Goal: Task Accomplishment & Management: Manage account settings

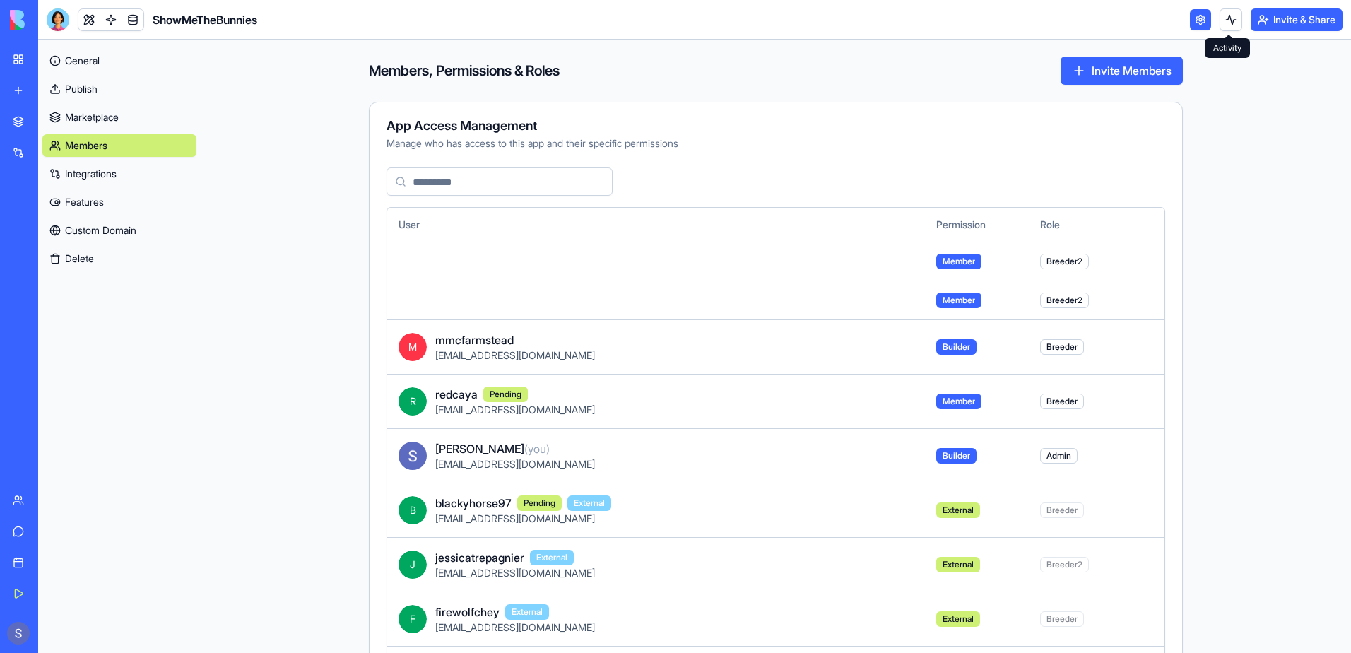
click at [1224, 27] on button at bounding box center [1231, 19] width 23 height 23
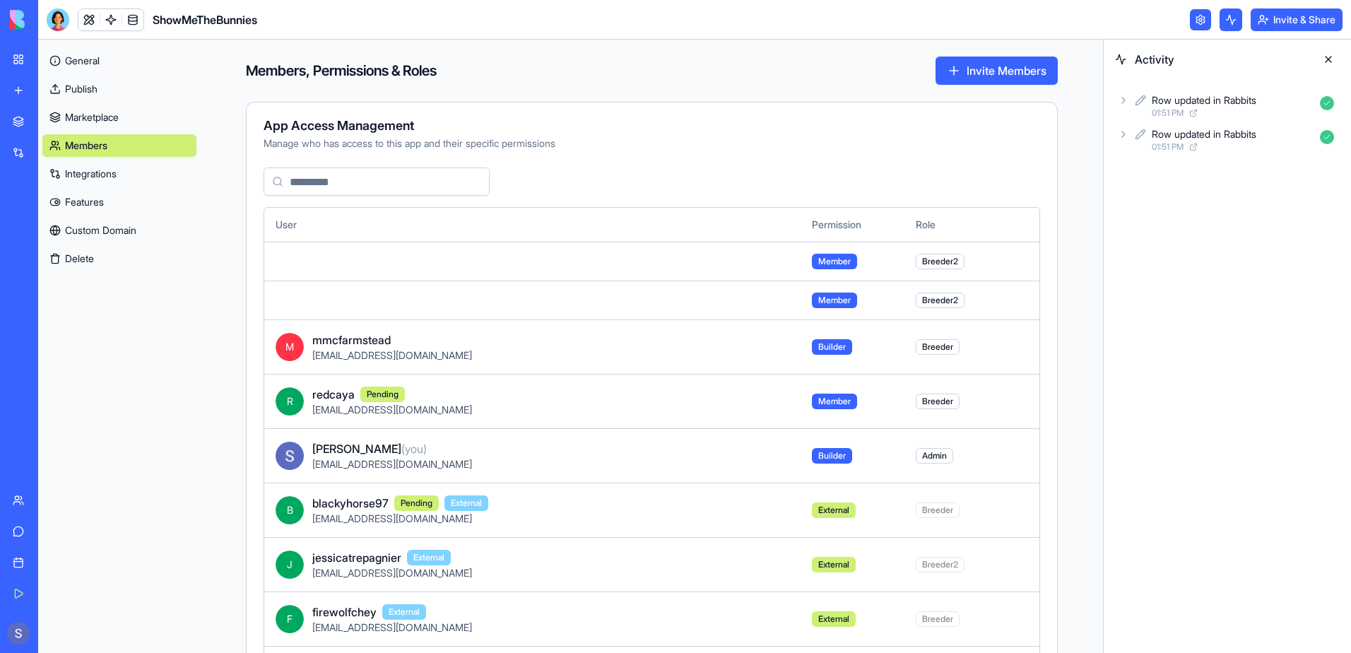
click at [1204, 143] on div "01:51 PM" at bounding box center [1233, 146] width 163 height 11
click at [1190, 135] on div "Row updated in Rabbits" at bounding box center [1204, 134] width 105 height 14
click at [1182, 102] on div "Row updated in Rabbits" at bounding box center [1204, 100] width 105 height 14
click at [1333, 57] on button at bounding box center [1329, 59] width 23 height 23
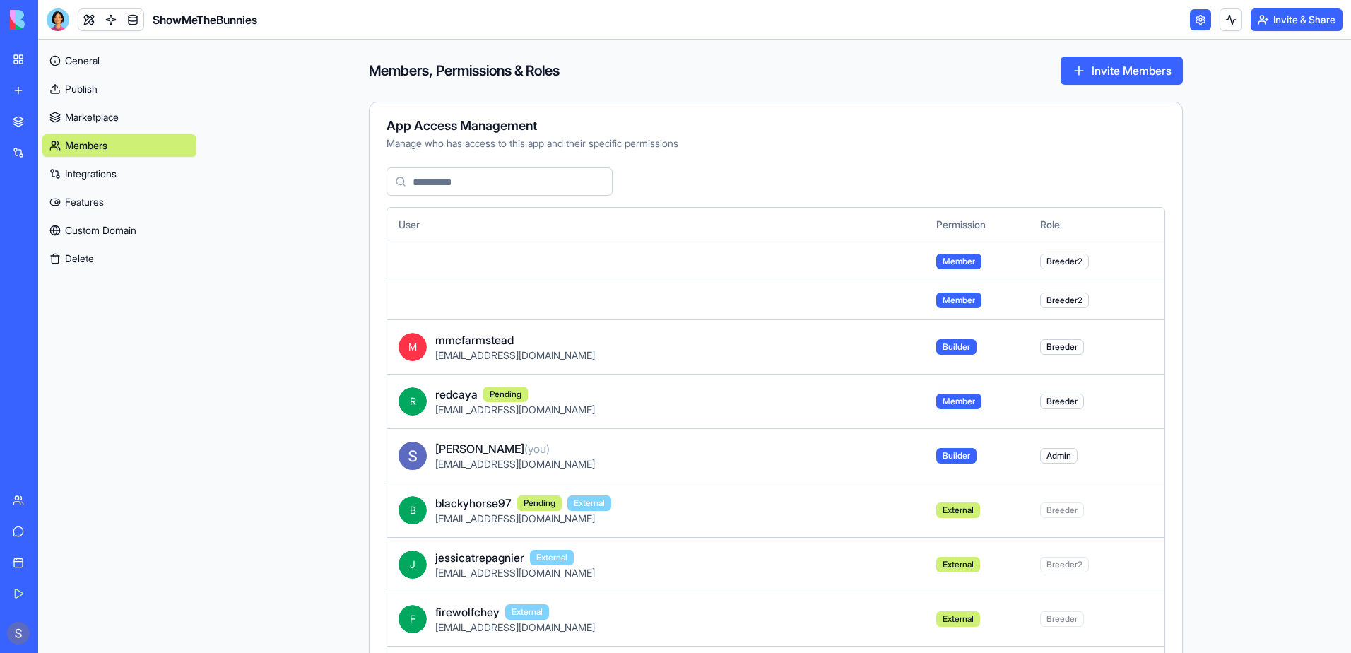
click at [1204, 28] on link at bounding box center [1200, 19] width 21 height 21
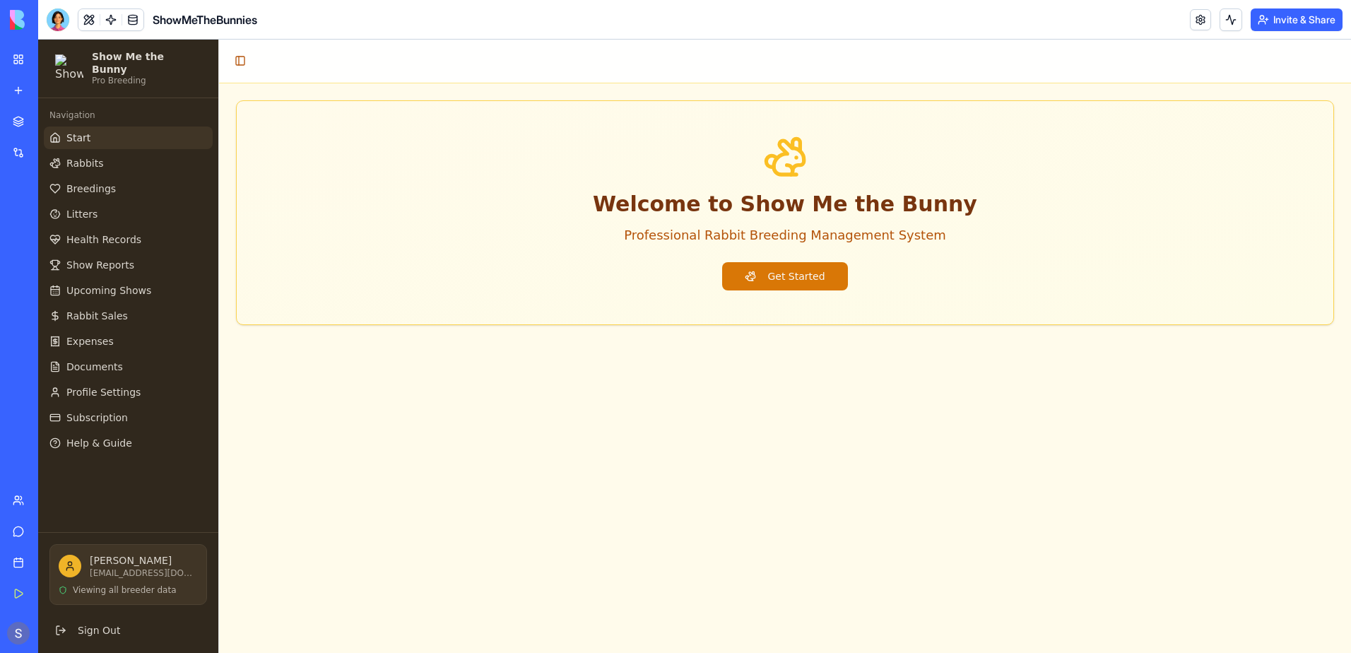
click at [1279, 25] on button "Invite & Share" at bounding box center [1297, 19] width 92 height 23
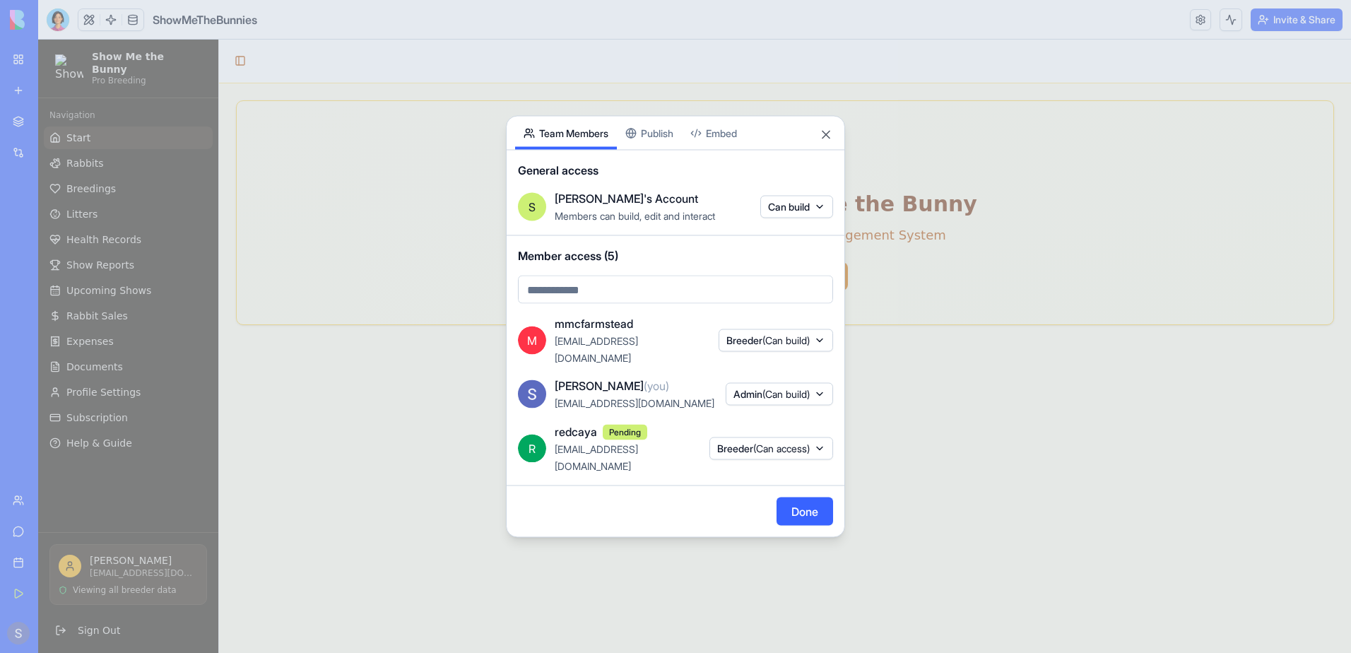
click at [671, 155] on div "Share App Team Members Publish Embed General access S [PERSON_NAME]'s Account M…" at bounding box center [675, 327] width 339 height 422
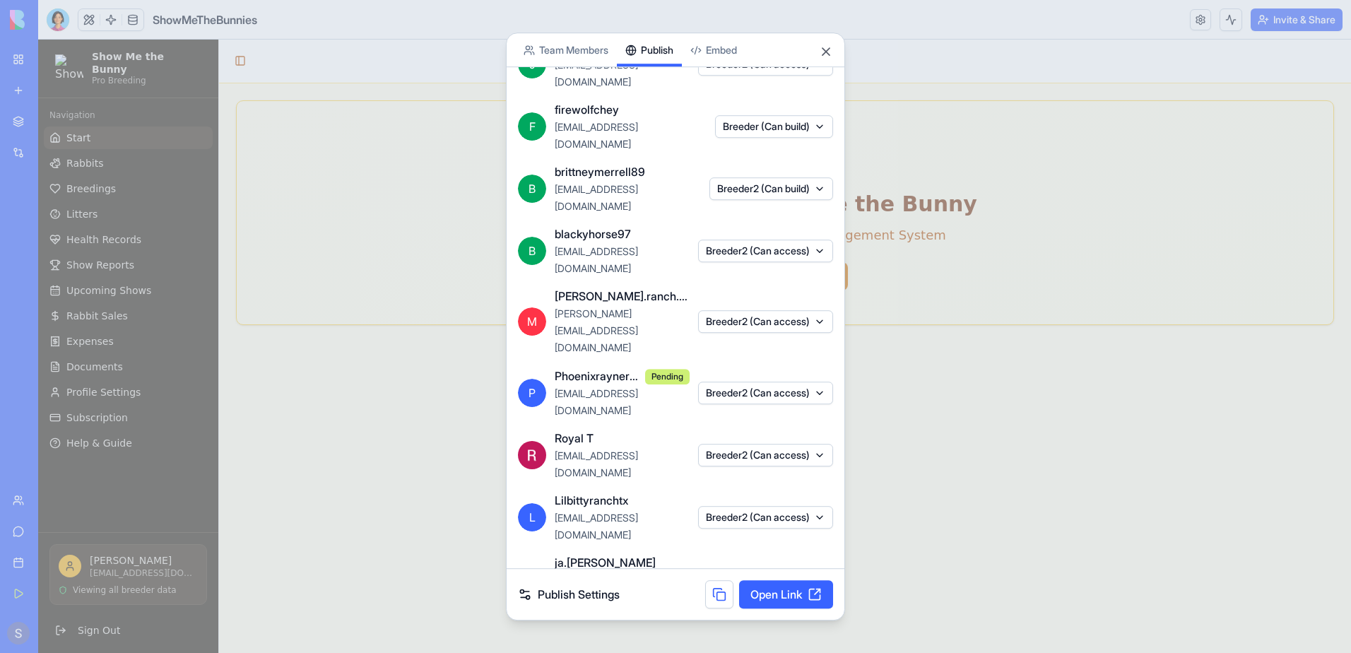
scroll to position [145, 0]
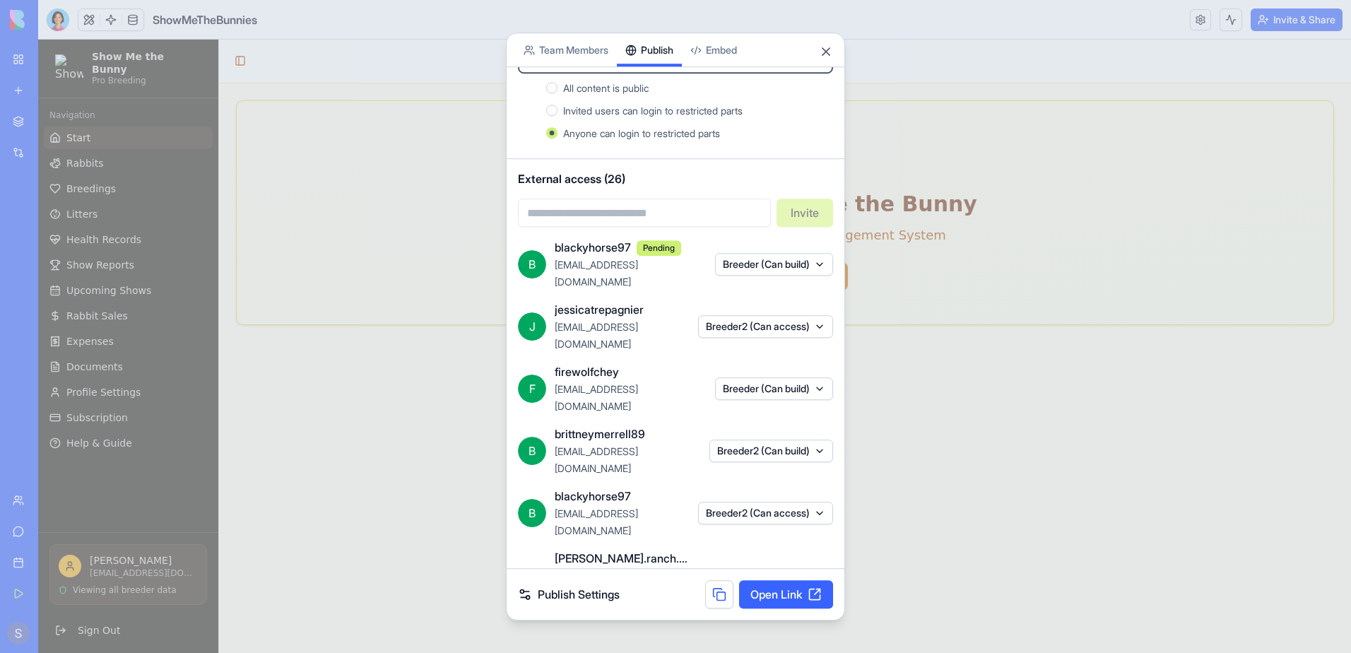
click at [376, 354] on div at bounding box center [675, 326] width 1351 height 653
